Goal: Find specific page/section: Find specific page/section

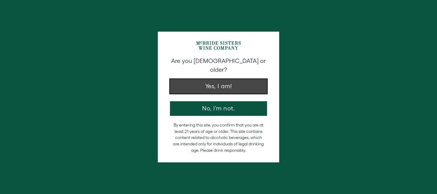
click at [209, 82] on button "Yes, I am!" at bounding box center [218, 86] width 97 height 15
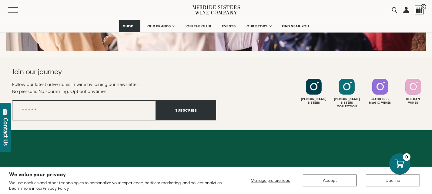
scroll to position [2500, 0]
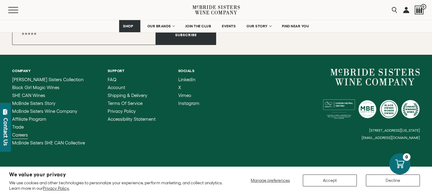
click at [16, 132] on span "Careers" at bounding box center [20, 134] width 16 height 5
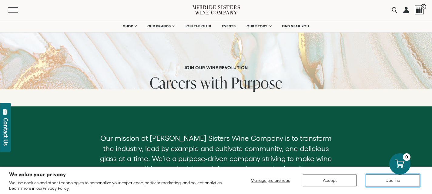
click at [389, 177] on button "Decline" at bounding box center [393, 180] width 54 height 12
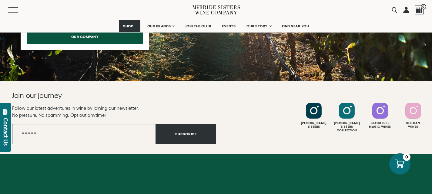
scroll to position [684, 0]
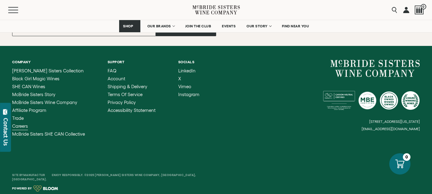
click at [19, 124] on span "Careers" at bounding box center [20, 125] width 16 height 5
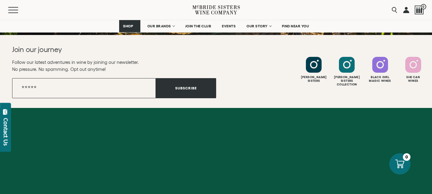
scroll to position [684, 0]
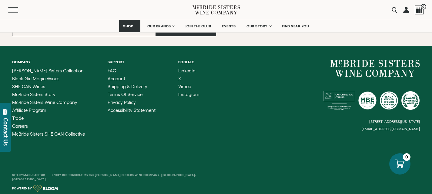
click at [25, 126] on span "Careers" at bounding box center [20, 125] width 16 height 5
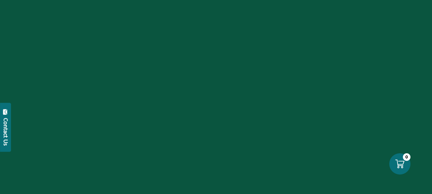
scroll to position [49, 0]
